Goal: Task Accomplishment & Management: Manage account settings

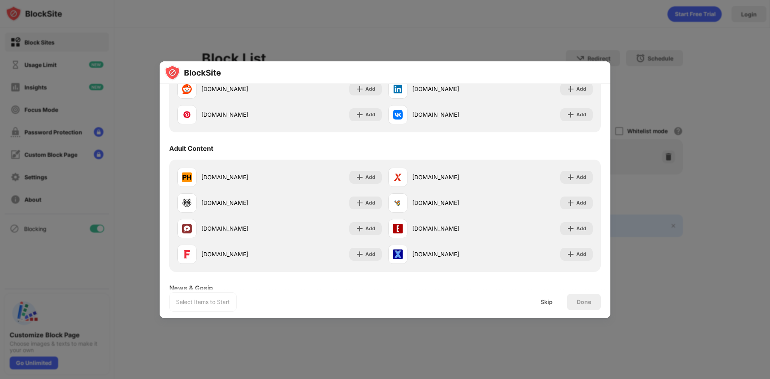
scroll to position [311, 0]
click at [362, 180] on img at bounding box center [360, 177] width 8 height 8
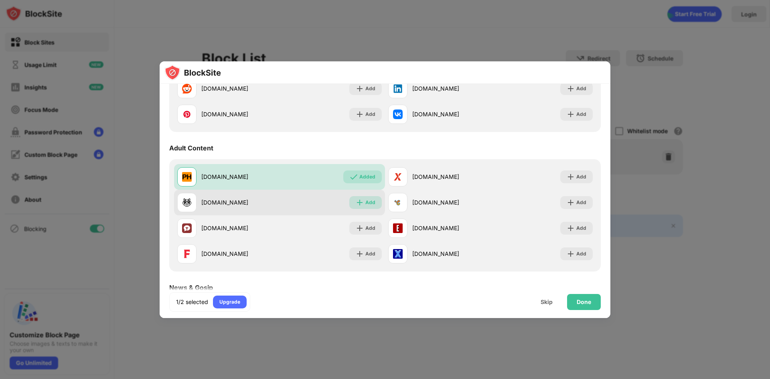
click at [365, 205] on div "Add" at bounding box center [370, 202] width 10 height 8
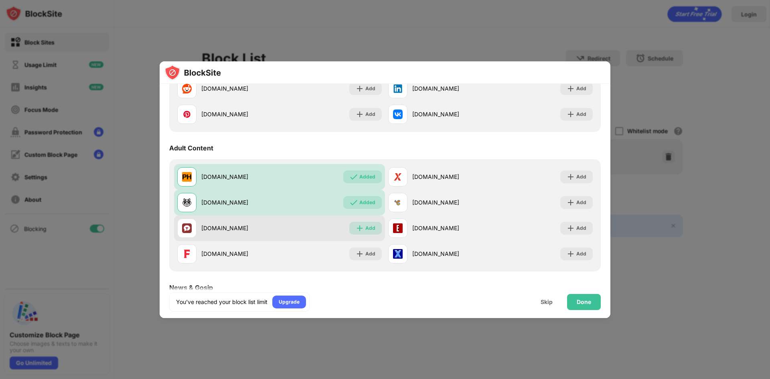
click at [368, 226] on div "Add" at bounding box center [370, 228] width 10 height 8
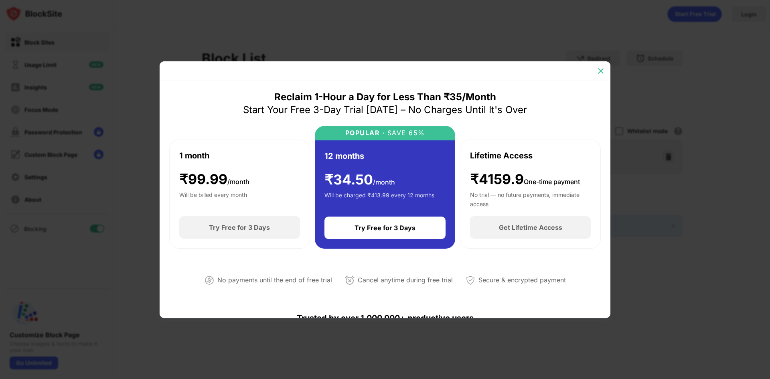
click at [599, 67] on img at bounding box center [601, 71] width 8 height 8
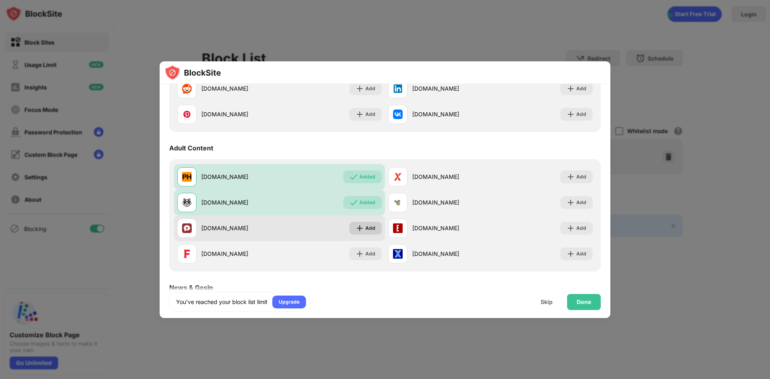
click at [370, 227] on div "Add" at bounding box center [370, 228] width 10 height 8
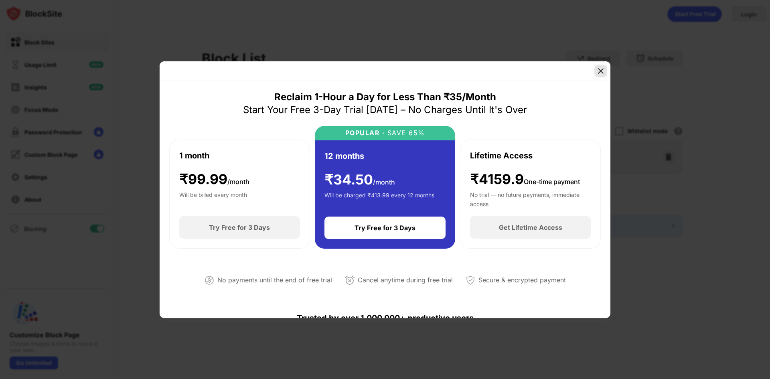
click at [602, 70] on img at bounding box center [601, 71] width 8 height 8
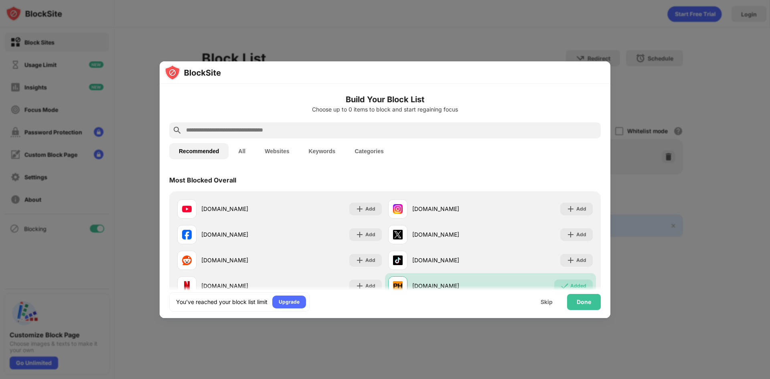
click at [315, 154] on button "Keywords" at bounding box center [322, 151] width 46 height 16
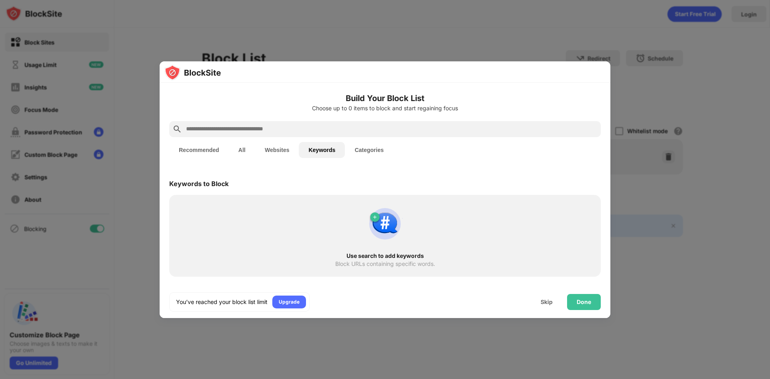
click at [367, 132] on input "text" at bounding box center [391, 129] width 412 height 10
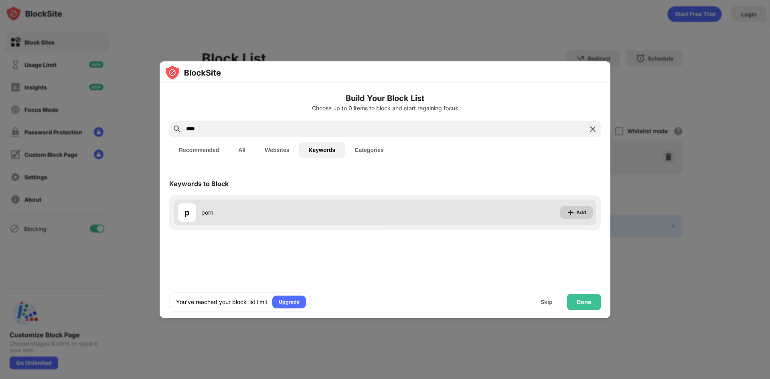
type input "****"
click at [584, 214] on div "Add" at bounding box center [581, 212] width 10 height 8
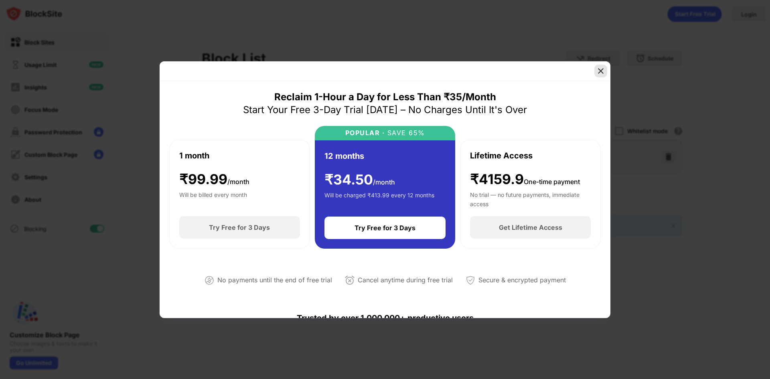
click at [601, 73] on img at bounding box center [601, 71] width 8 height 8
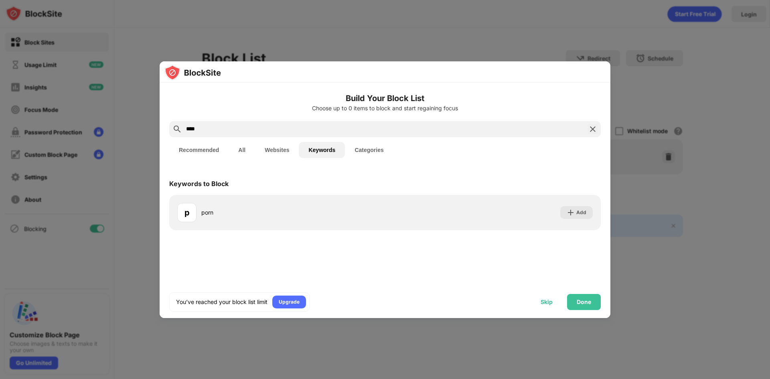
click at [539, 300] on div "Skip" at bounding box center [546, 302] width 31 height 16
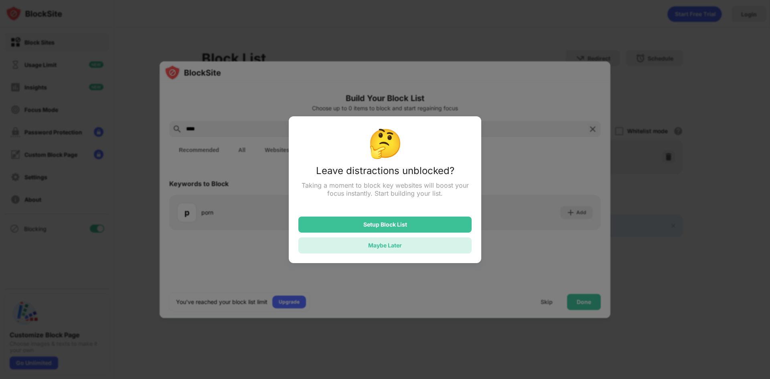
click at [366, 244] on div "Maybe Later" at bounding box center [384, 245] width 173 height 16
